Goal: Task Accomplishment & Management: Complete application form

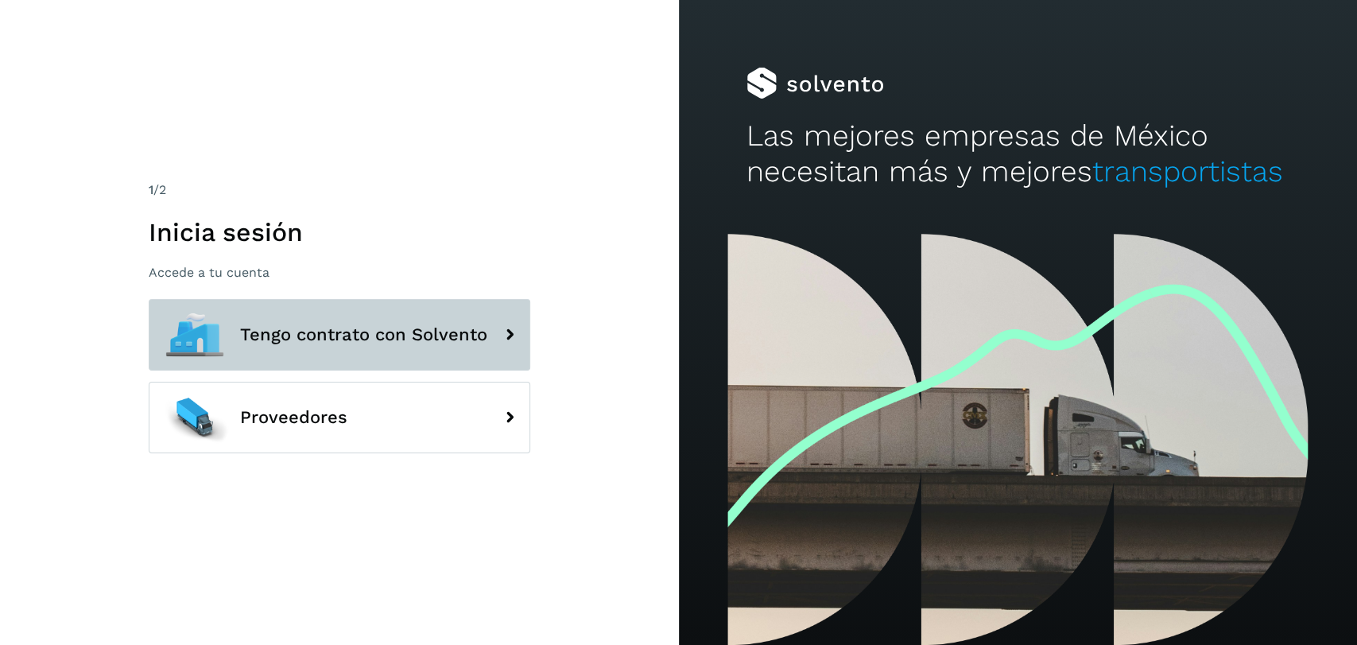
click at [494, 319] on icon at bounding box center [510, 335] width 32 height 32
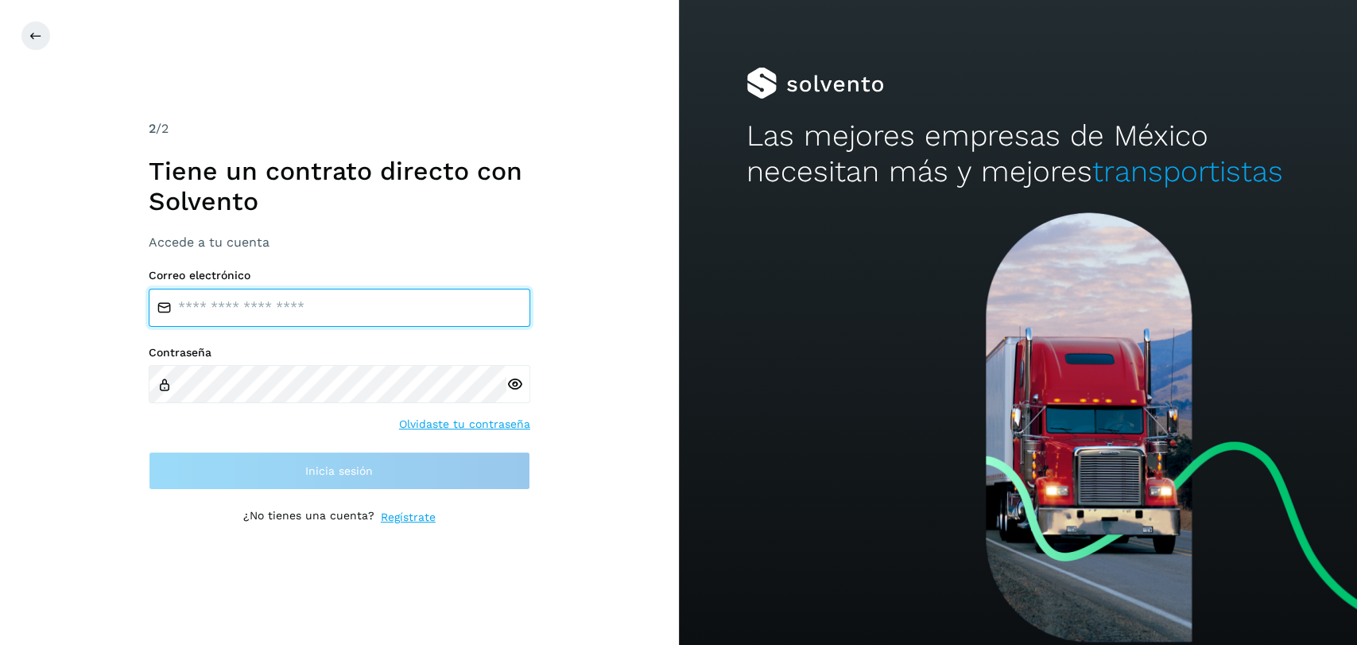
click at [478, 305] on input "email" at bounding box center [340, 308] width 382 height 38
type input "**********"
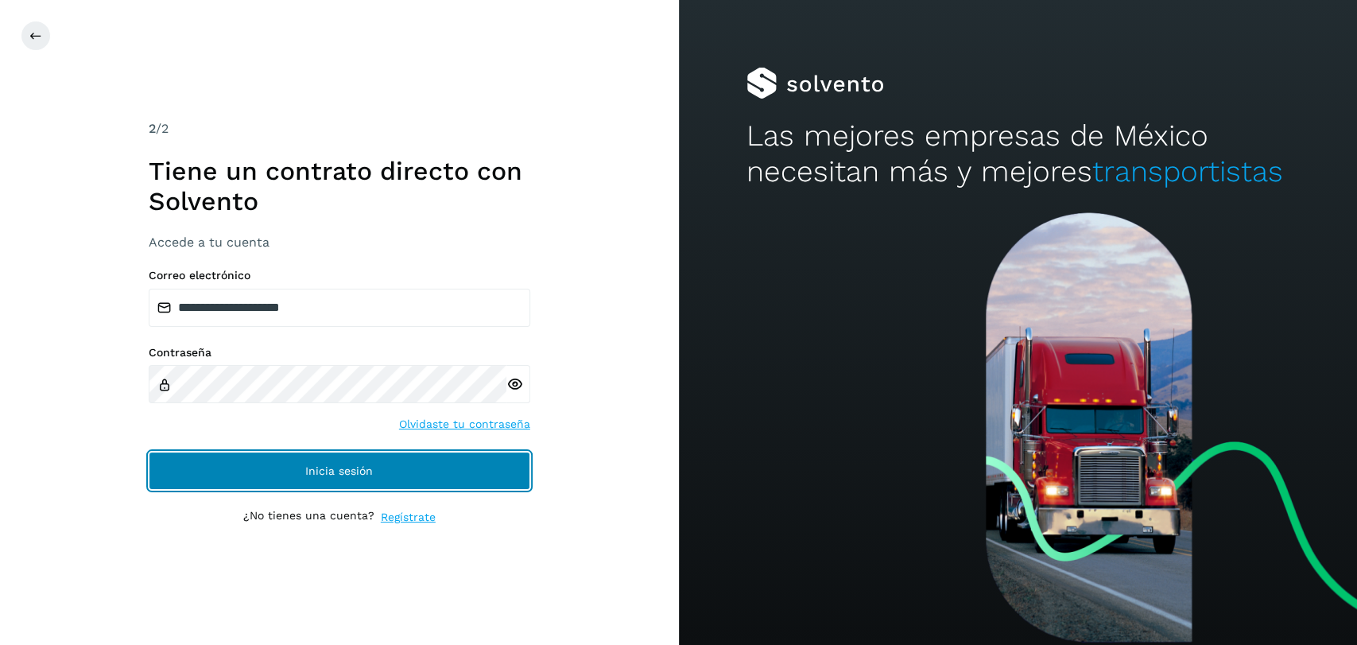
click at [488, 472] on button "Inicia sesión" at bounding box center [340, 471] width 382 height 38
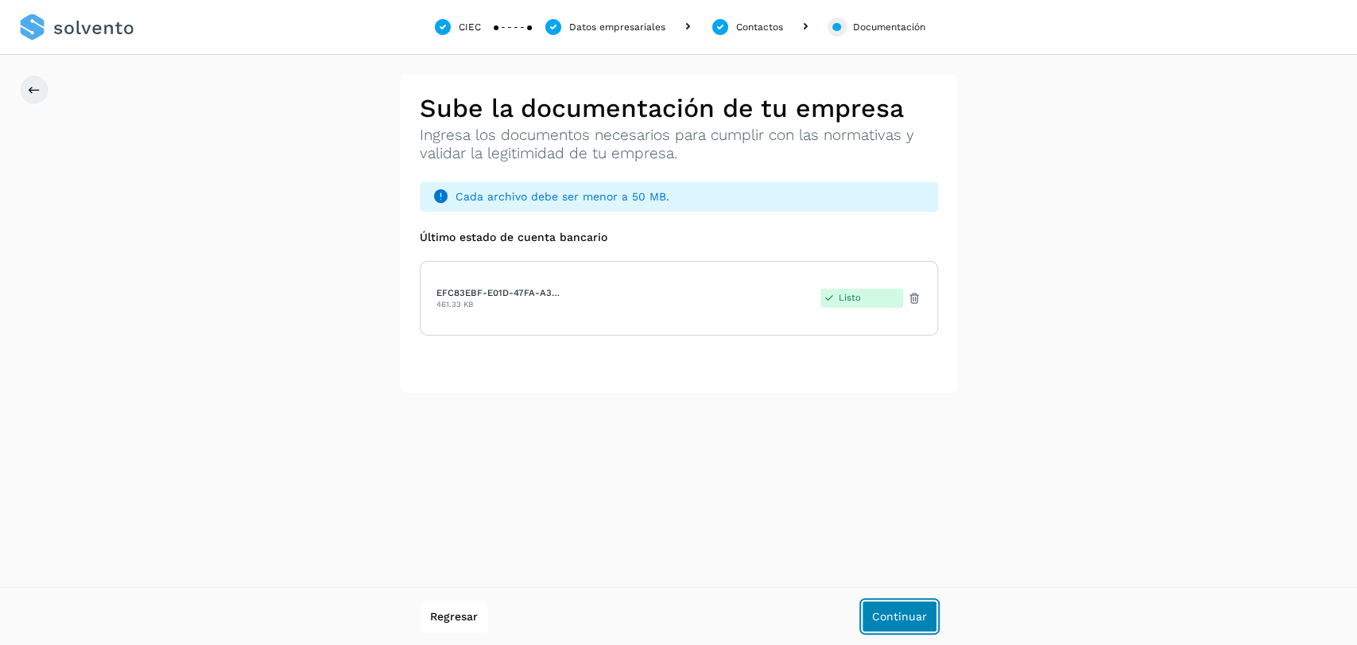
click at [916, 622] on button "Continuar" at bounding box center [900, 616] width 76 height 32
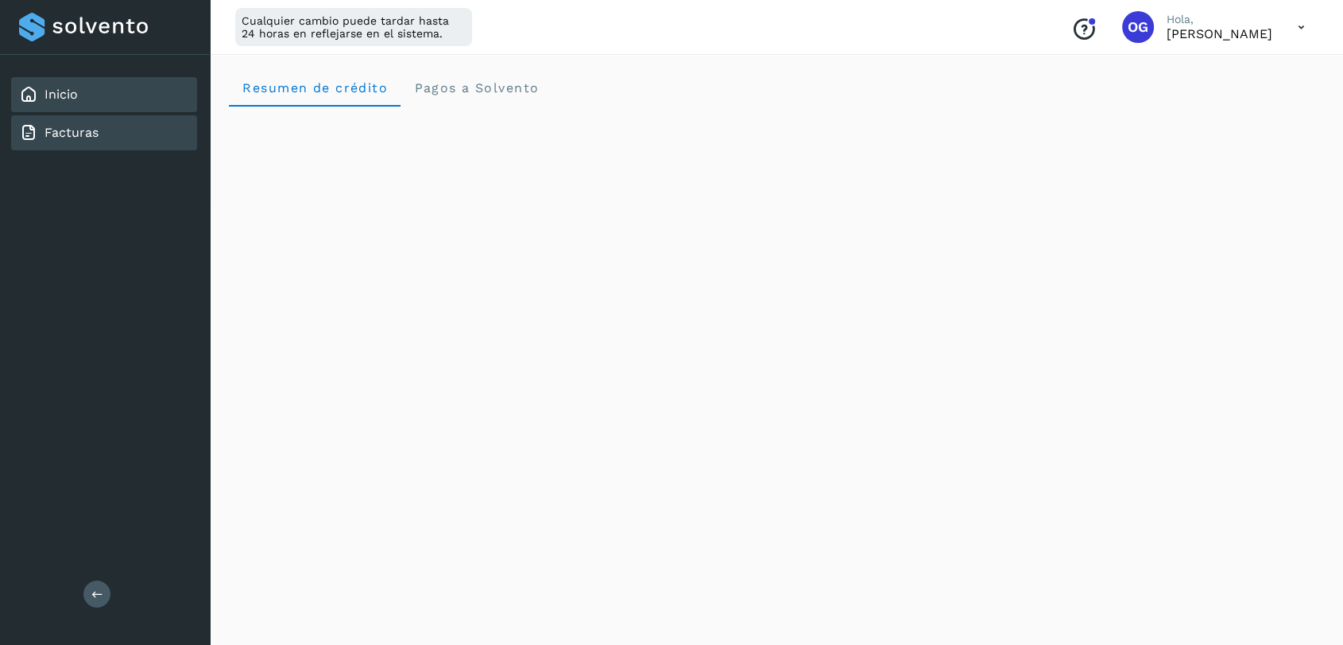
click at [84, 129] on link "Facturas" at bounding box center [72, 132] width 54 height 15
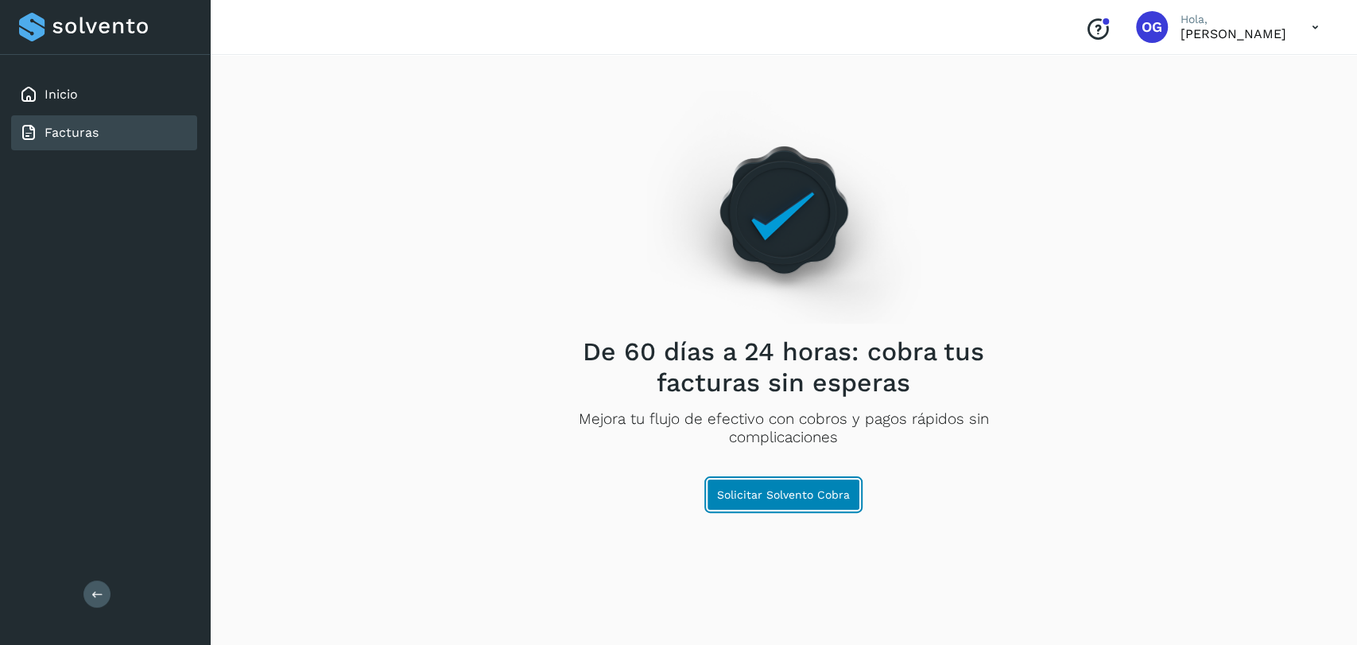
click at [819, 499] on span "Solicitar Solvento Cobra" at bounding box center [783, 494] width 133 height 11
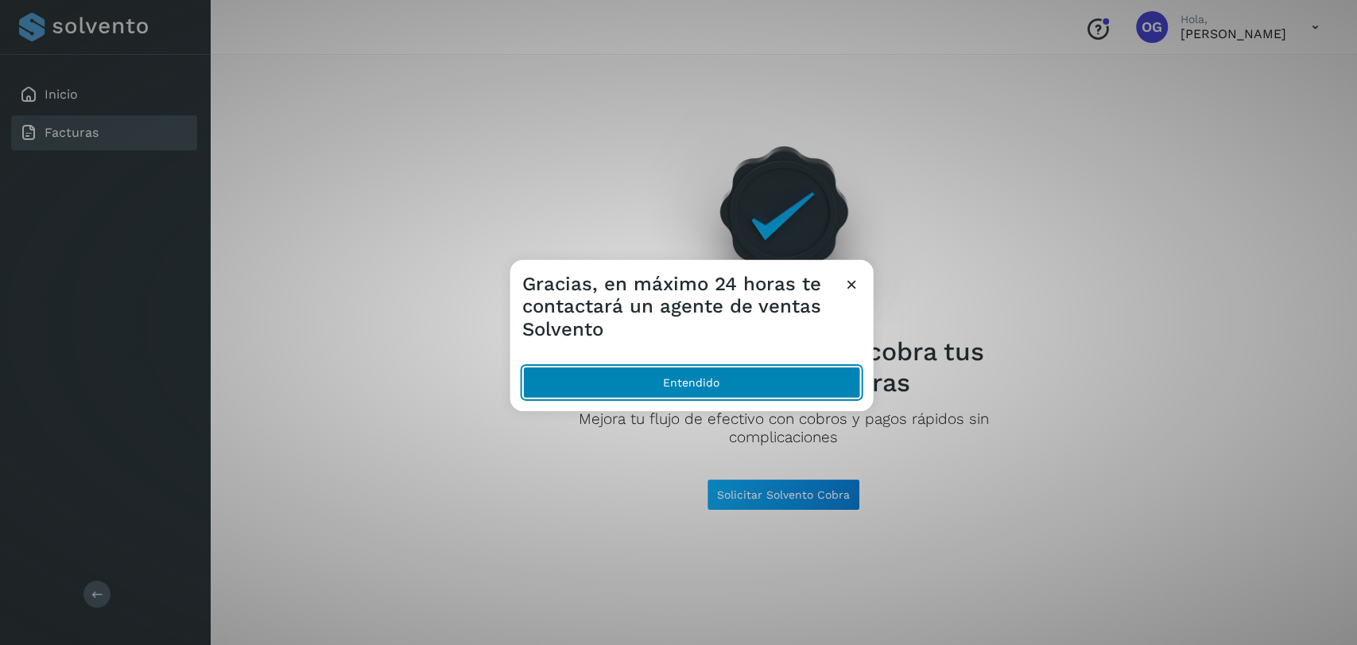
click at [708, 376] on button "Entendido" at bounding box center [691, 382] width 338 height 32
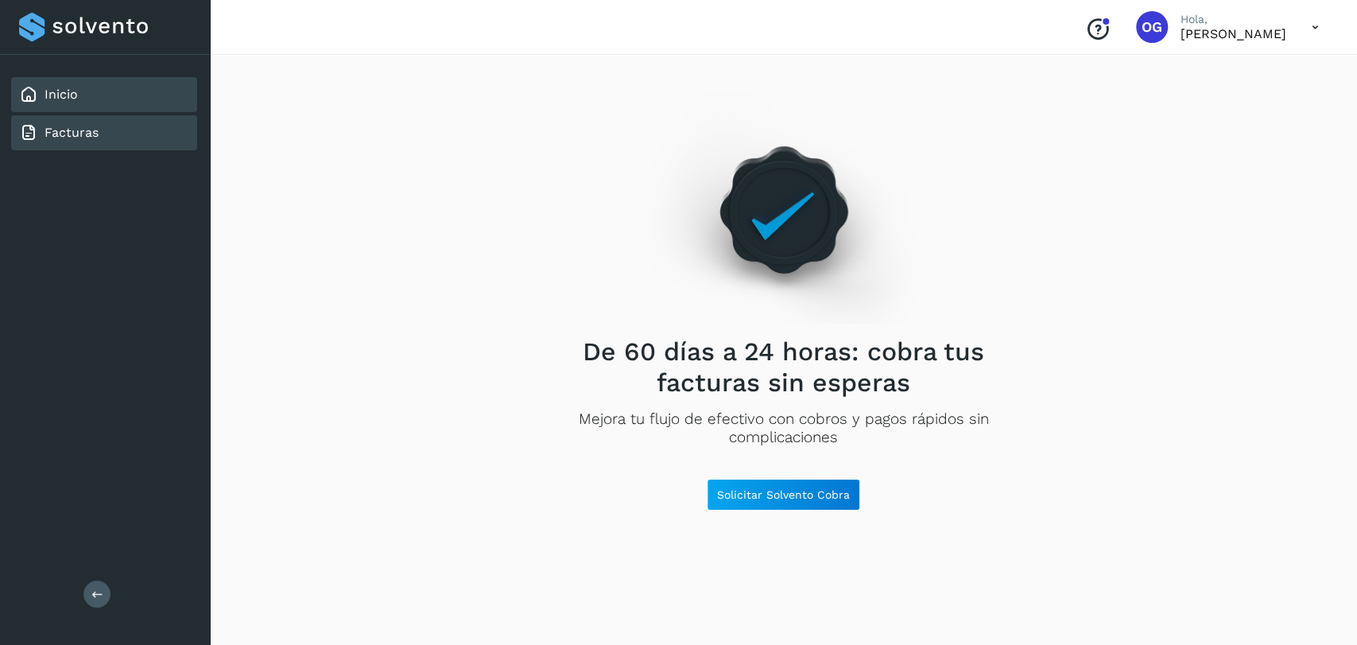
click at [60, 87] on link "Inicio" at bounding box center [61, 94] width 33 height 15
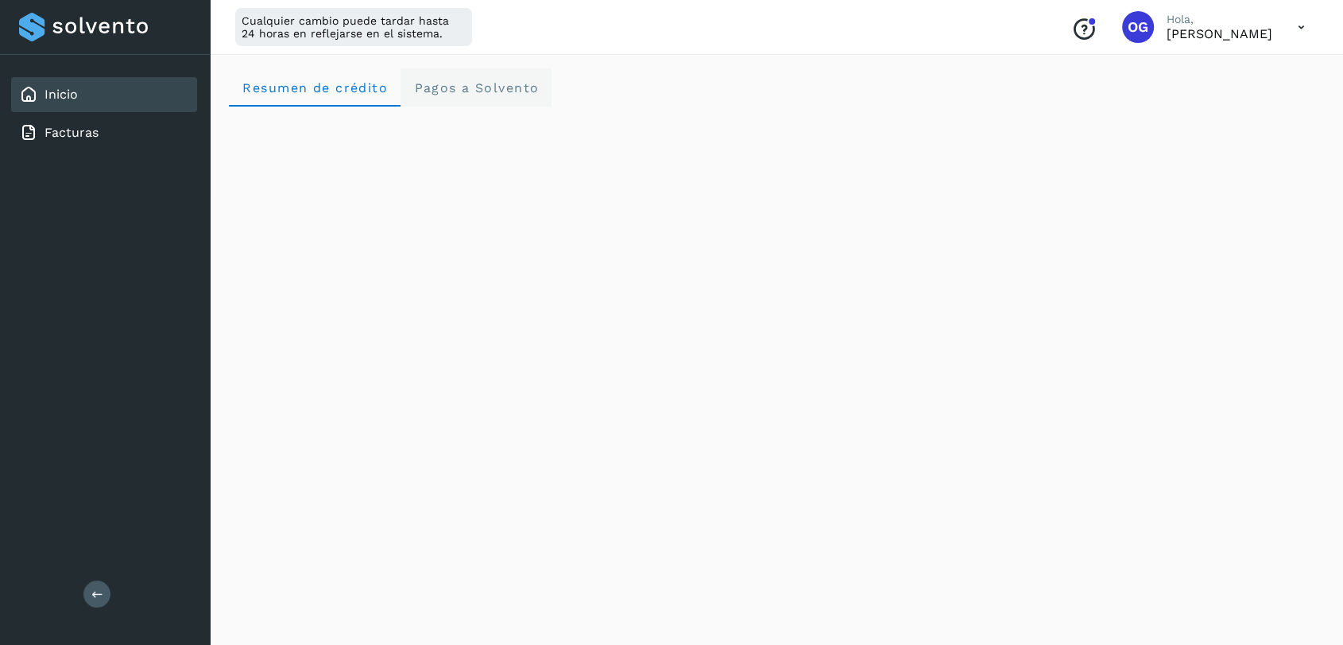
click at [477, 88] on span "Pagos a Solvento" at bounding box center [476, 87] width 126 height 15
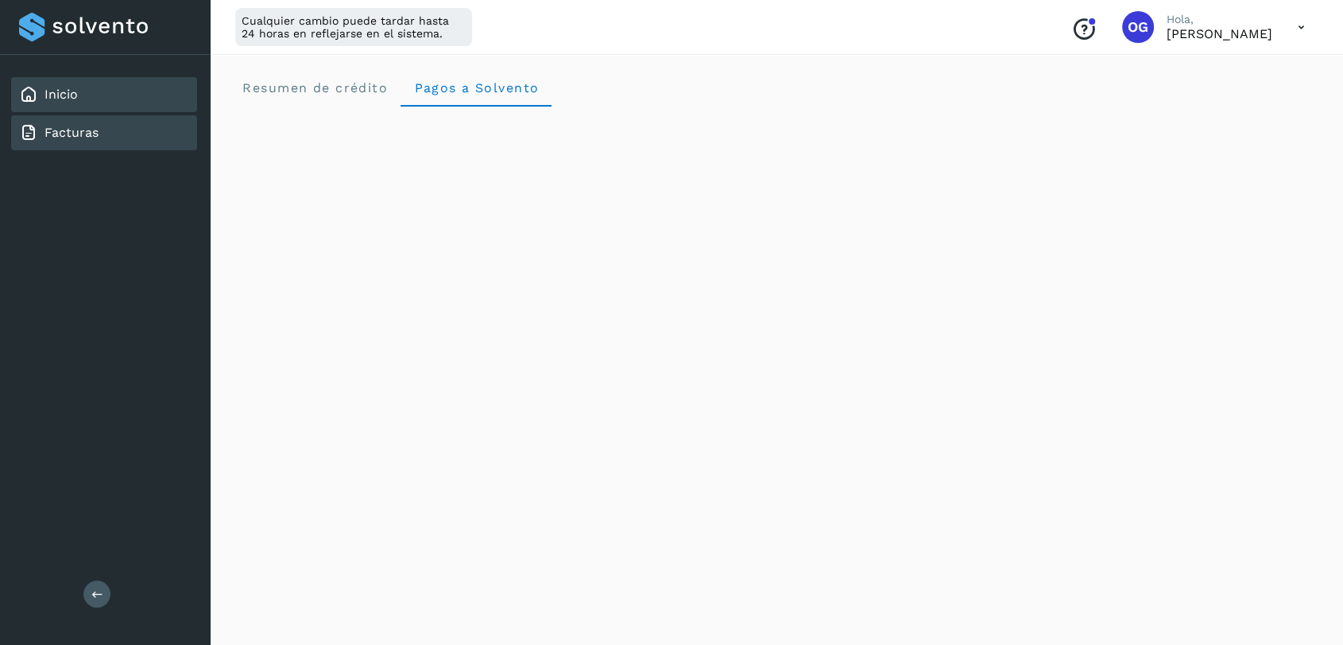
click at [63, 126] on link "Facturas" at bounding box center [72, 132] width 54 height 15
